Goal: Task Accomplishment & Management: Manage account settings

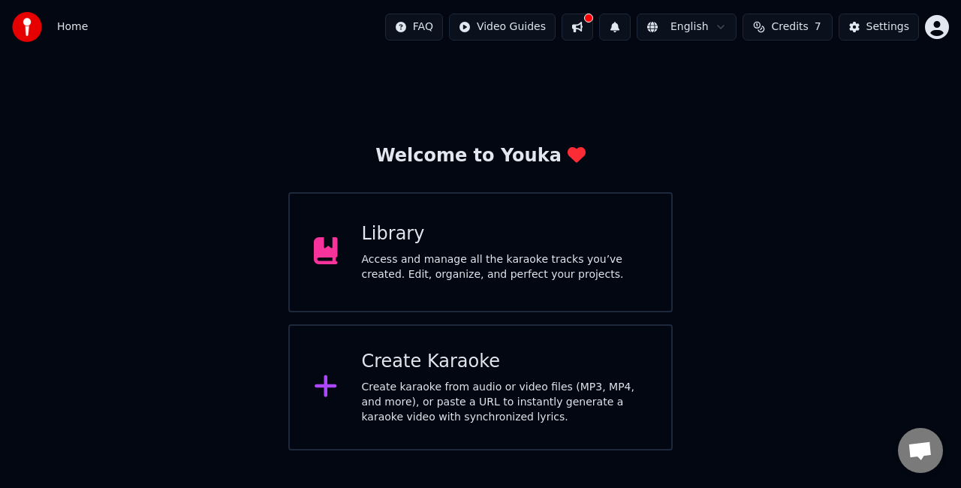
click at [554, 216] on div "Library Access and manage all the karaoke tracks you’ve created. Edit, organize…" at bounding box center [480, 252] width 385 height 120
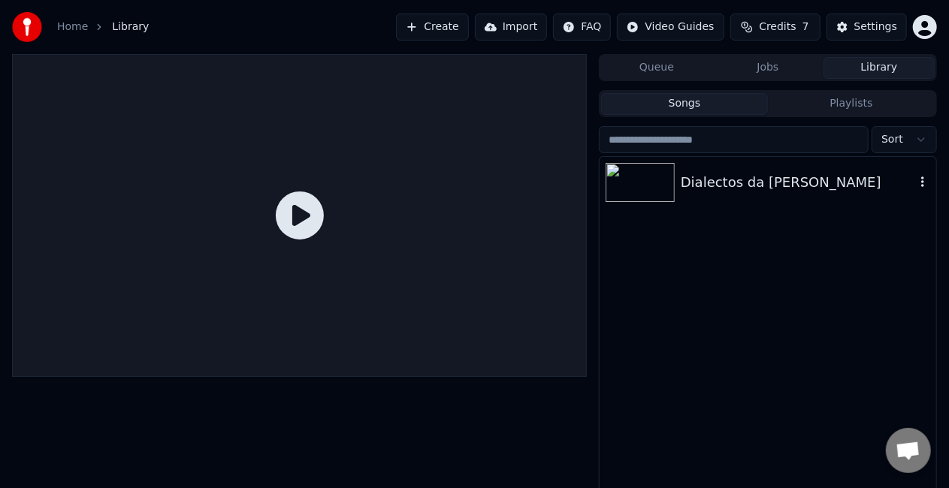
click at [684, 174] on div "Dialectos da [PERSON_NAME]" at bounding box center [798, 182] width 234 height 21
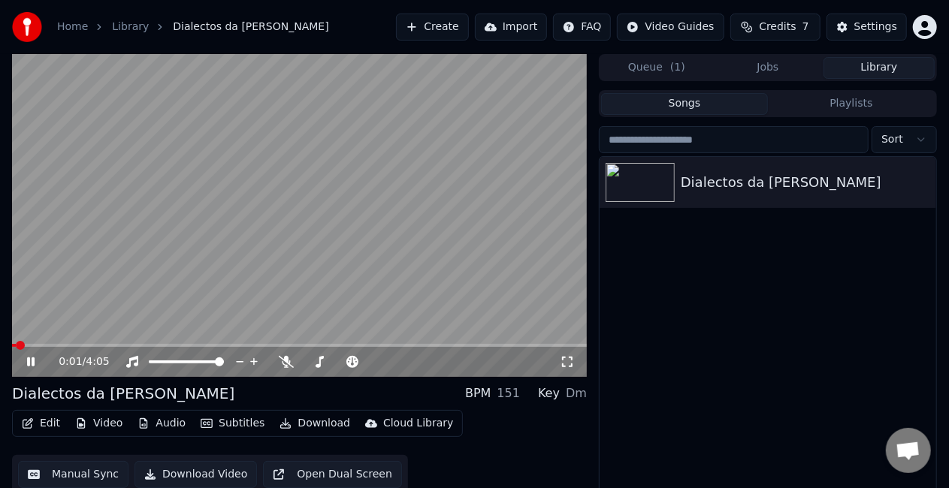
click at [922, 21] on html "Home Library Dialectos da [PERSON_NAME] Create Import FAQ Video Guides Credits …" at bounding box center [474, 244] width 949 height 488
click at [922, 21] on icon "button" at bounding box center [925, 27] width 24 height 24
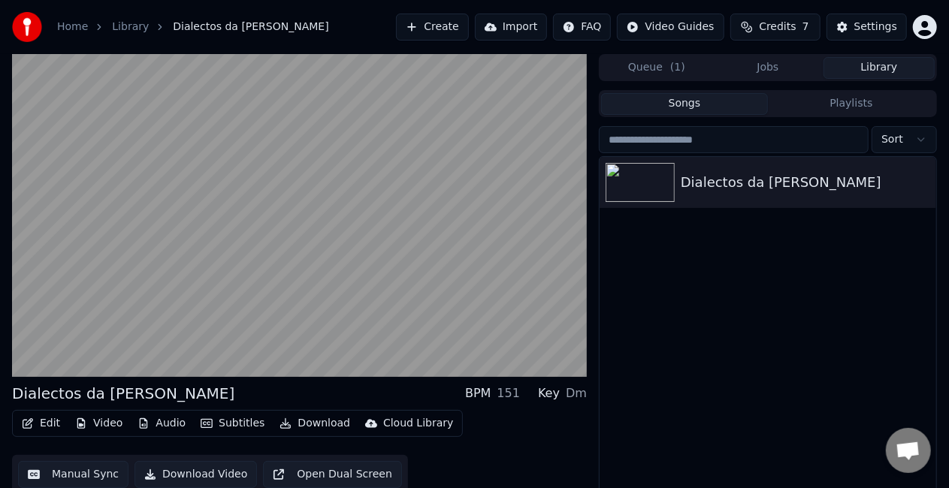
click at [922, 21] on html "Home Library Dialectos da [PERSON_NAME] Create Import FAQ Video Guides Credits …" at bounding box center [474, 244] width 949 height 488
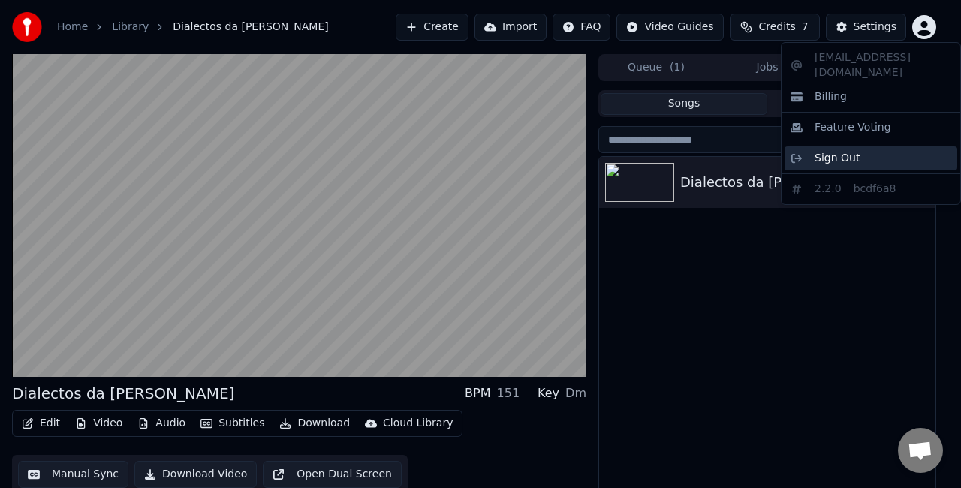
click at [837, 151] on span "Sign Out" at bounding box center [837, 158] width 45 height 15
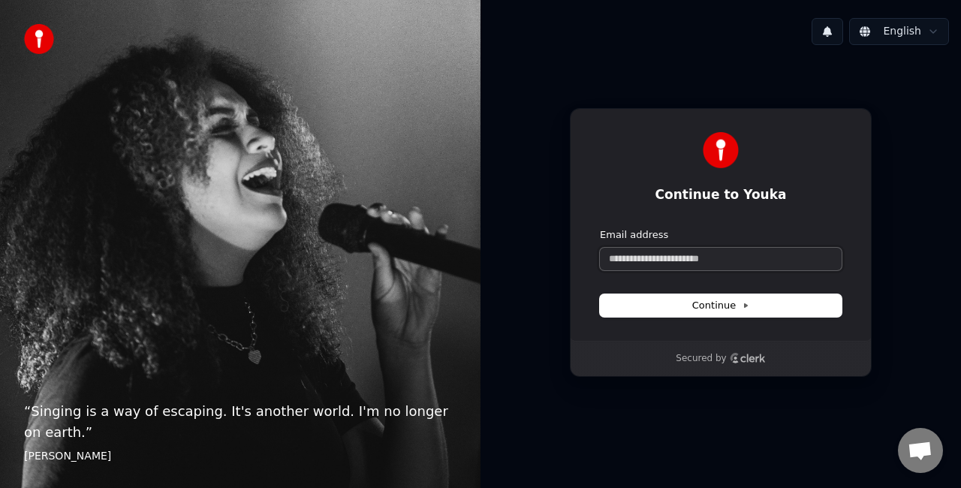
click at [643, 264] on input "Email address" at bounding box center [721, 259] width 242 height 23
click at [600, 228] on button "submit" at bounding box center [600, 228] width 0 height 0
type input "**********"
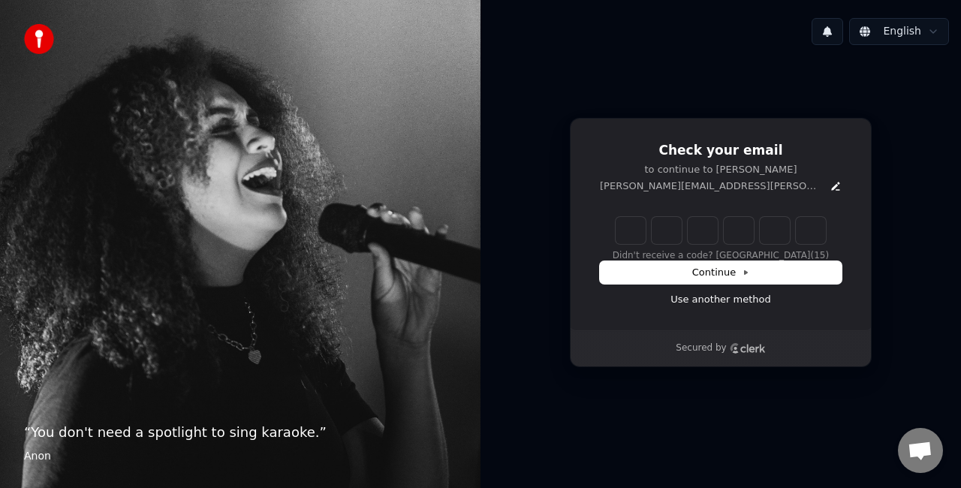
click at [635, 227] on input "Enter verification code" at bounding box center [721, 230] width 210 height 27
type input "******"
